Goal: Find specific page/section

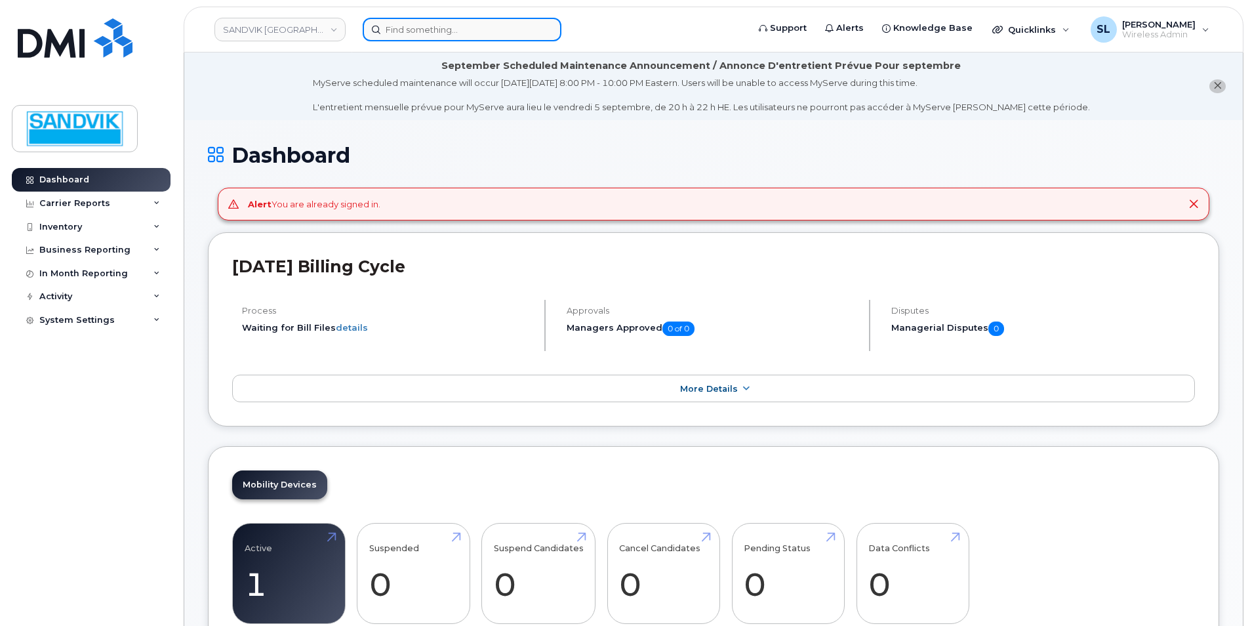
click at [441, 30] on input at bounding box center [462, 30] width 199 height 24
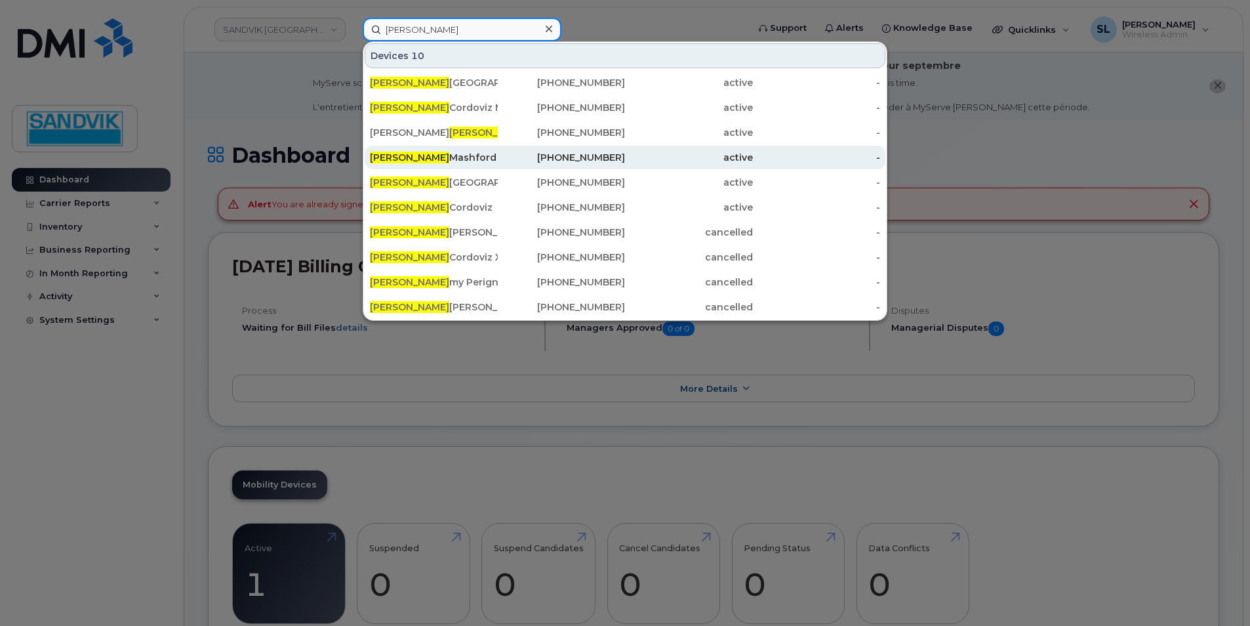
type input "[PERSON_NAME]"
click at [416, 161] on div "[PERSON_NAME]" at bounding box center [434, 157] width 128 height 13
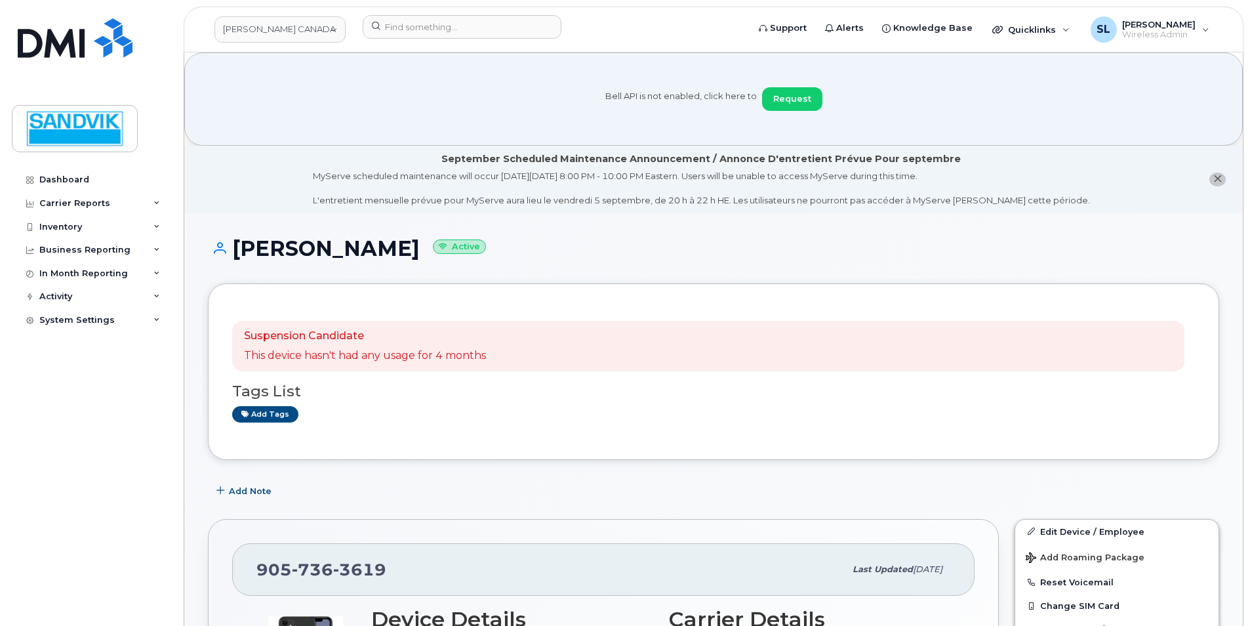
scroll to position [66, 0]
